Goal: Transaction & Acquisition: Purchase product/service

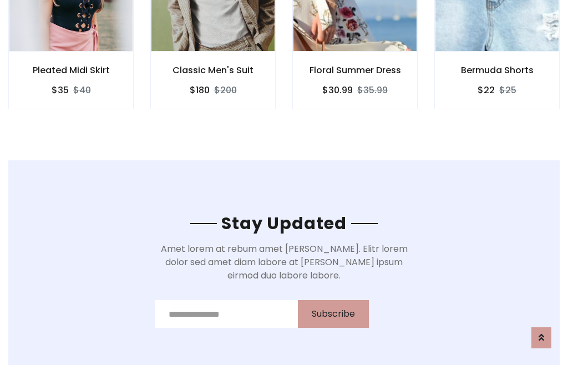
scroll to position [1671, 0]
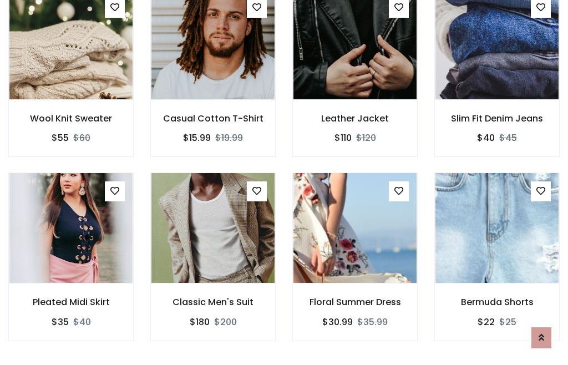
click at [284, 182] on div "Floral Summer Dress $30.99 $35.99" at bounding box center [355, 265] width 142 height 184
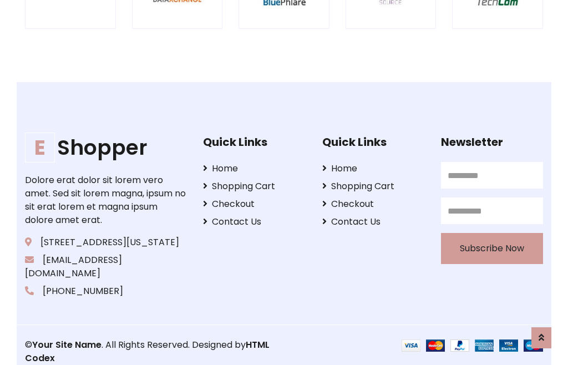
scroll to position [2112, 0]
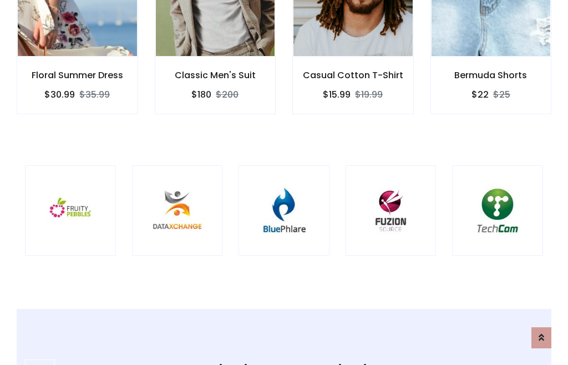
click at [284, 183] on img at bounding box center [283, 210] width 63 height 63
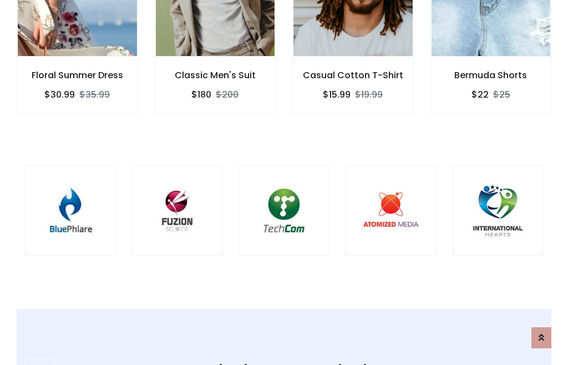
click at [284, 183] on img at bounding box center [283, 210] width 63 height 63
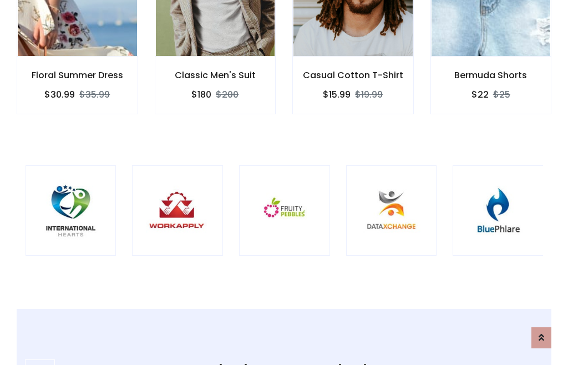
scroll to position [0, 0]
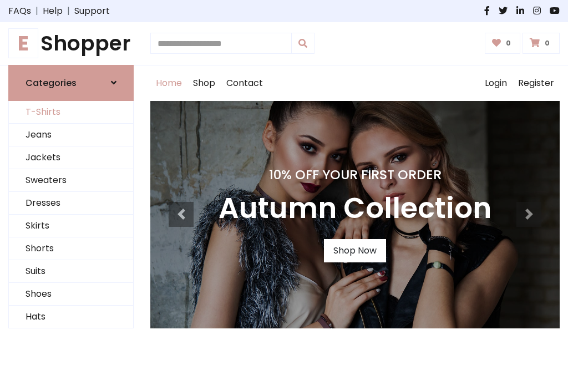
click at [71, 112] on link "T-Shirts" at bounding box center [71, 112] width 124 height 23
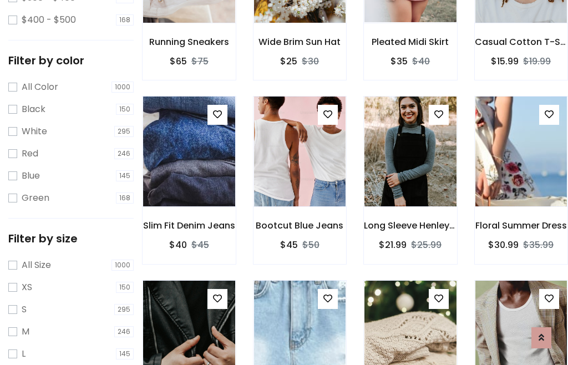
scroll to position [103, 0]
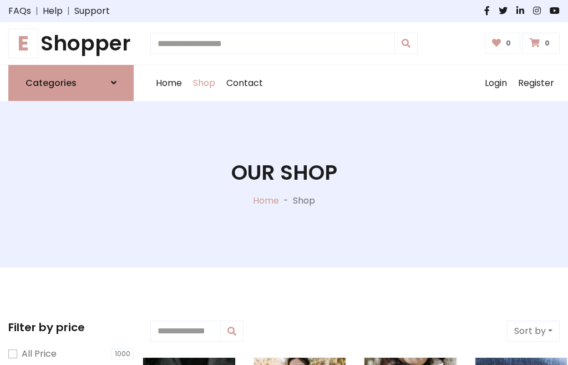
click at [71, 43] on h1 "E Shopper" at bounding box center [70, 43] width 125 height 25
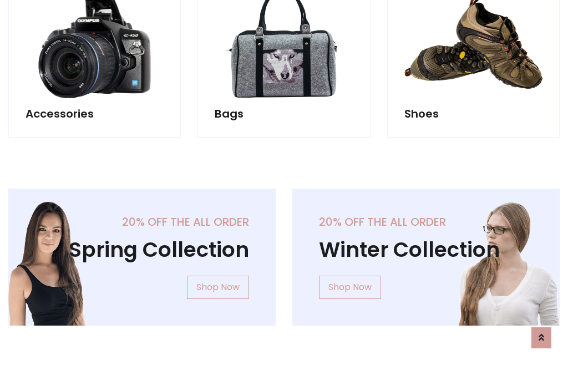
scroll to position [1078, 0]
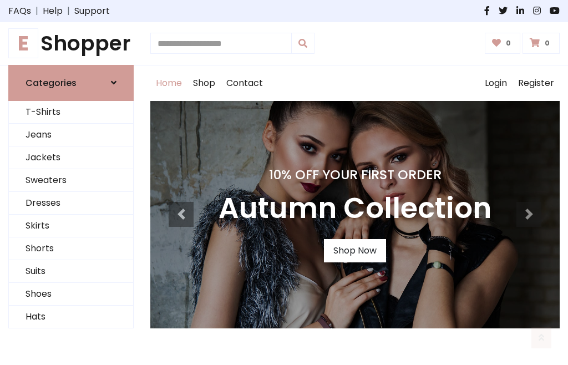
scroll to position [364, 0]
